Goal: Navigation & Orientation: Find specific page/section

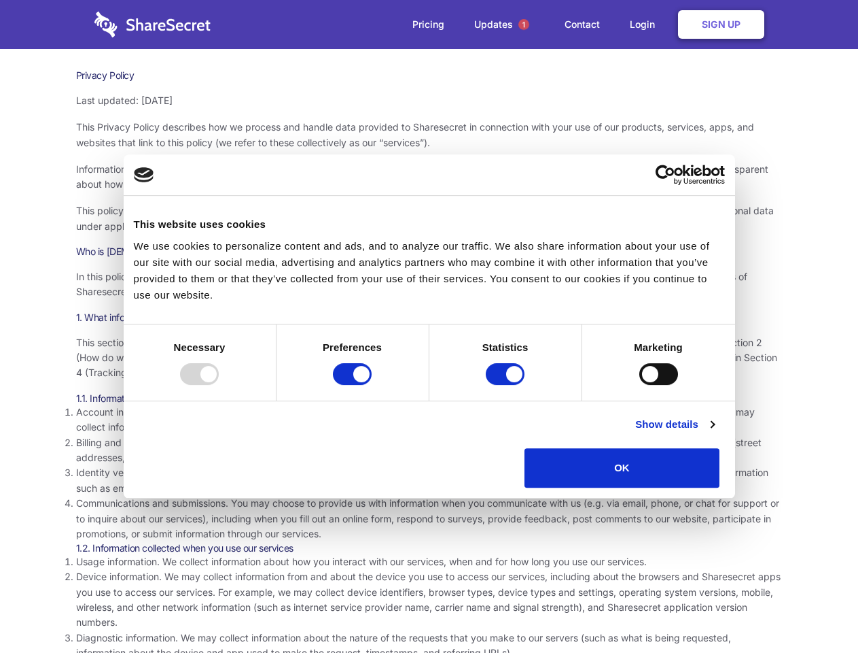
click at [219, 385] on div at bounding box center [199, 374] width 39 height 22
click at [372, 385] on input "Preferences" at bounding box center [352, 374] width 39 height 22
checkbox input "false"
click at [507, 385] on input "Statistics" at bounding box center [505, 374] width 39 height 22
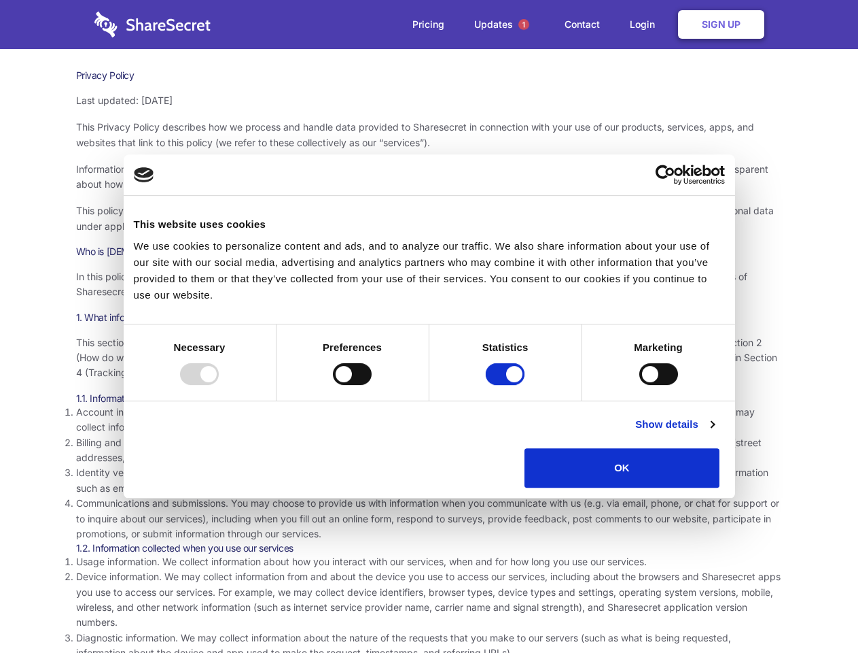
checkbox input "false"
click at [640, 385] on input "Marketing" at bounding box center [659, 374] width 39 height 22
checkbox input "true"
click at [714, 432] on link "Show details" at bounding box center [675, 424] width 79 height 16
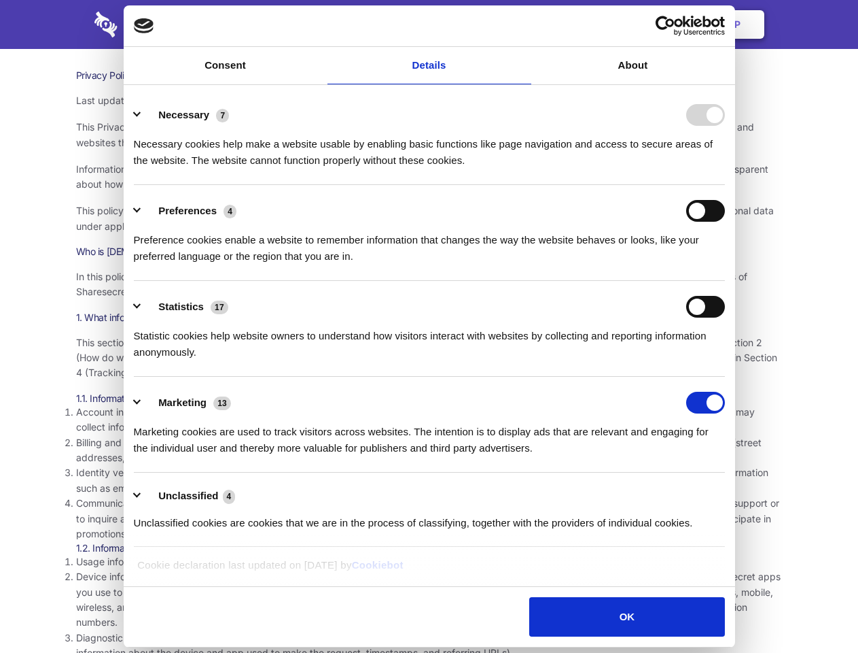
click at [725, 185] on li "Necessary 7 Necessary cookies help make a website usable by enabling basic func…" at bounding box center [429, 137] width 591 height 96
click at [523, 24] on span "1" at bounding box center [524, 24] width 11 height 11
